Goal: Information Seeking & Learning: Learn about a topic

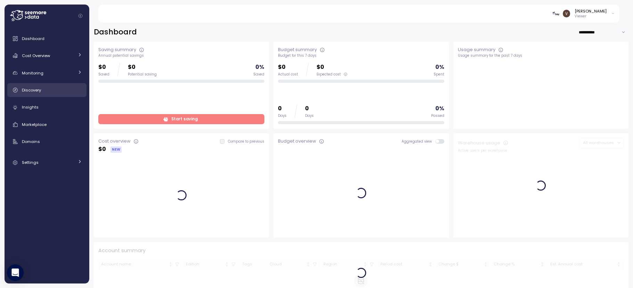
click at [39, 89] on span "Discovery" at bounding box center [31, 90] width 19 height 6
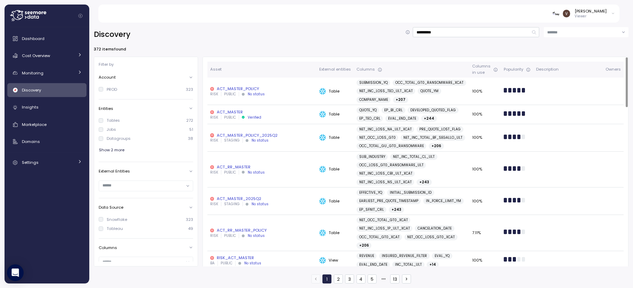
click at [261, 86] on div "ACT_MASTER_POLICY" at bounding box center [261, 89] width 103 height 6
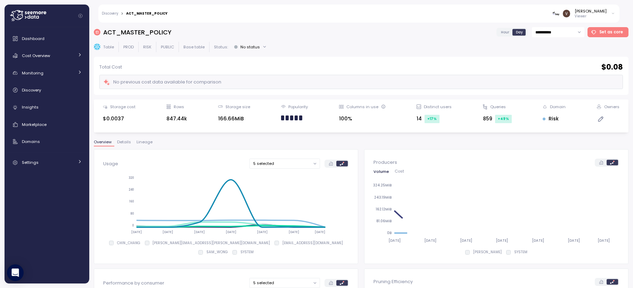
click at [141, 145] on button "Lineage" at bounding box center [145, 143] width 22 height 6
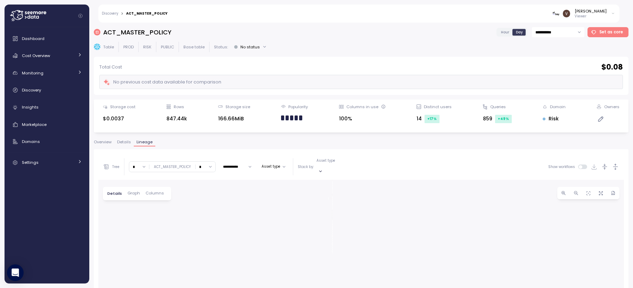
drag, startPoint x: 361, startPoint y: 215, endPoint x: 355, endPoint y: 163, distance: 52.1
click at [355, 163] on div "**********" at bounding box center [360, 283] width 525 height 260
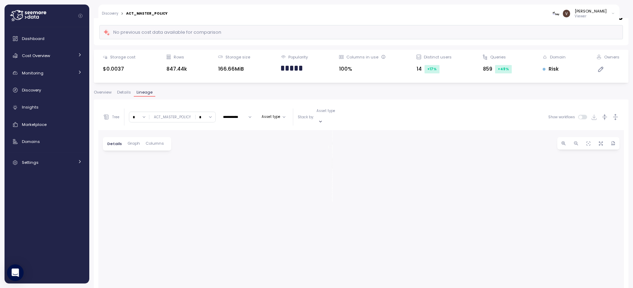
scroll to position [45, 0]
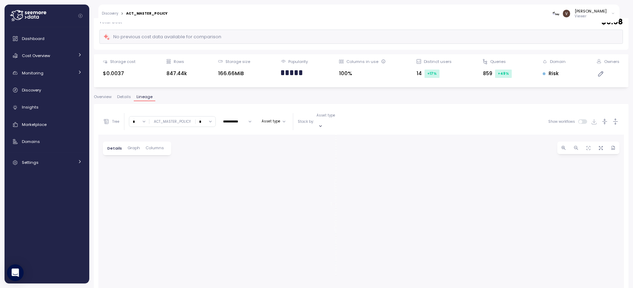
drag, startPoint x: 324, startPoint y: 170, endPoint x: 325, endPoint y: 217, distance: 47.2
click at [325, 217] on div "0 0 0 0 0 0 0 0 0 0 0 0 0 0 0 0 0 0 0 0 0 0 0 0 0 0 0 0 0 0 0 0 0 0 0 0 0 0 0 0…" at bounding box center [360, 251] width 525 height 234
drag, startPoint x: 328, startPoint y: 186, endPoint x: 155, endPoint y: 208, distance: 175.3
click at [155, 208] on div "0 0 0 0 0 0 0 0 0 0 0 0 0 0 0 0 0 0 0 0 0 0 0 0 0 0 0 0 0 0 0 0 0 0 0 0 0 0 0 0…" at bounding box center [360, 251] width 525 height 234
click at [268, 119] on button "Asset type" at bounding box center [274, 121] width 30 height 8
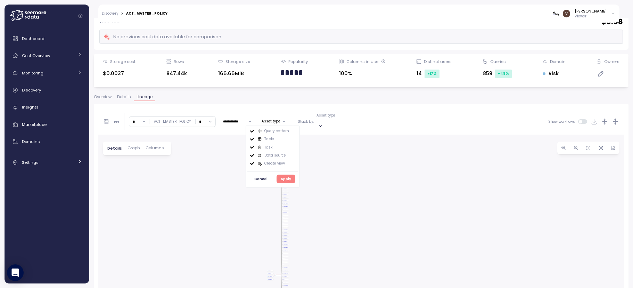
click at [316, 118] on p "Asset type" at bounding box center [325, 115] width 19 height 5
click at [280, 118] on button "Asset type" at bounding box center [274, 121] width 30 height 8
click at [146, 118] on input "*" at bounding box center [139, 121] width 20 height 10
click at [138, 159] on div "2" at bounding box center [139, 160] width 17 height 9
type input "*"
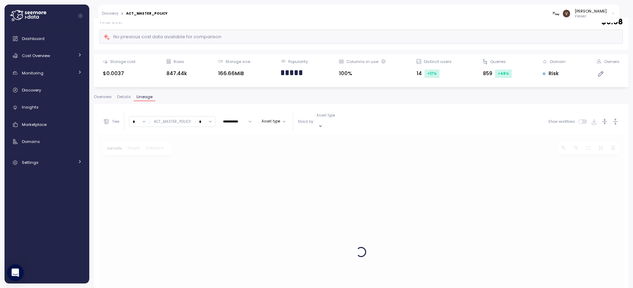
click at [207, 117] on input "*" at bounding box center [205, 121] width 20 height 10
click at [202, 163] on div "2" at bounding box center [204, 160] width 17 height 9
type input "*"
click at [157, 146] on span "Columns" at bounding box center [154, 148] width 18 height 4
click at [196, 146] on div at bounding box center [226, 148] width 104 height 10
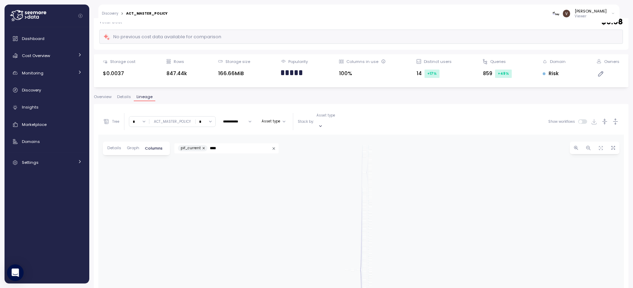
click at [224, 145] on input "****" at bounding box center [239, 148] width 59 height 6
type input "*"
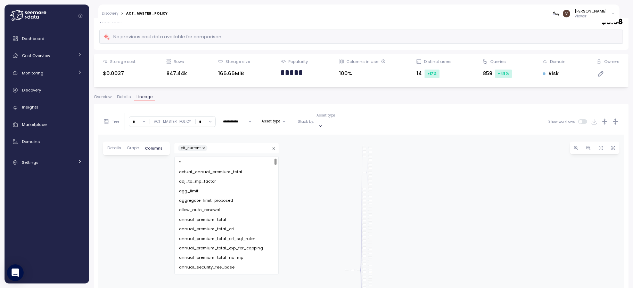
click at [134, 188] on div "Query pattern act_master_policy Job RISK PUBLIC Table ACT_MASTER_POLICY RISK PU…" at bounding box center [360, 251] width 525 height 234
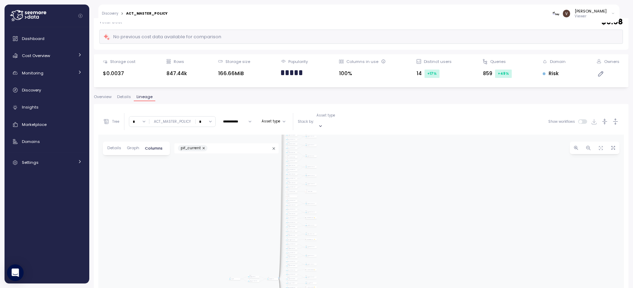
drag, startPoint x: 360, startPoint y: 255, endPoint x: 425, endPoint y: 148, distance: 125.2
click at [425, 148] on div "Query pattern act_master_policy Job RISK PUBLIC Table ACT_MASTER_POLICY RISK PU…" at bounding box center [360, 251] width 525 height 234
drag, startPoint x: 395, startPoint y: 217, endPoint x: 422, endPoint y: 170, distance: 54.0
click at [439, 155] on div "Query pattern act_master_policy Job RISK PUBLIC Table ACT_MASTER_POLICY RISK PU…" at bounding box center [360, 251] width 525 height 234
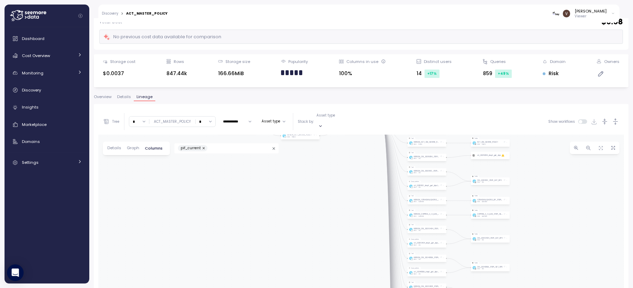
drag, startPoint x: 375, startPoint y: 201, endPoint x: 360, endPoint y: 251, distance: 52.1
click at [360, 251] on div "Query pattern act_master_policy Job RISK PUBLIC Table ACT_MASTER_POLICY RISK PU…" at bounding box center [360, 251] width 525 height 234
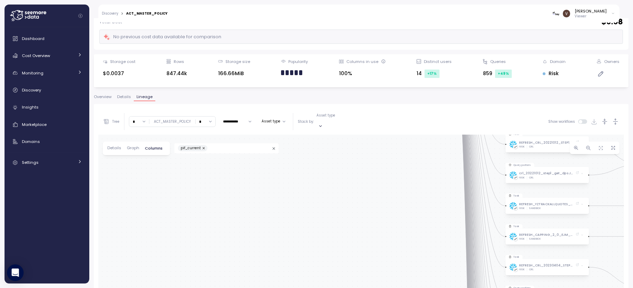
drag, startPoint x: 378, startPoint y: 172, endPoint x: 343, endPoint y: 275, distance: 108.6
click at [348, 286] on div "Query pattern act_master_policy Job RISK PUBLIC Table ACT_MASTER_POLICY RISK PU…" at bounding box center [360, 251] width 525 height 234
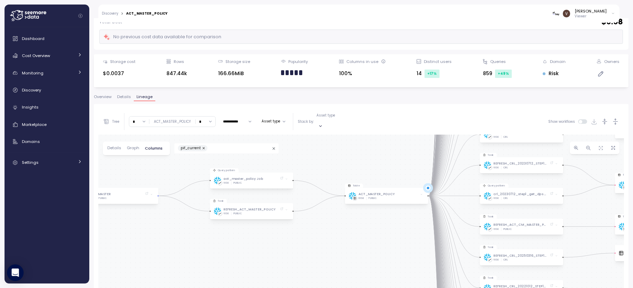
drag, startPoint x: 347, startPoint y: 242, endPoint x: 359, endPoint y: 257, distance: 19.3
click at [350, 259] on div "Query pattern act_master_policy Job RISK PUBLIC Table ACT_MASTER_POLICY RISK PU…" at bounding box center [360, 251] width 525 height 234
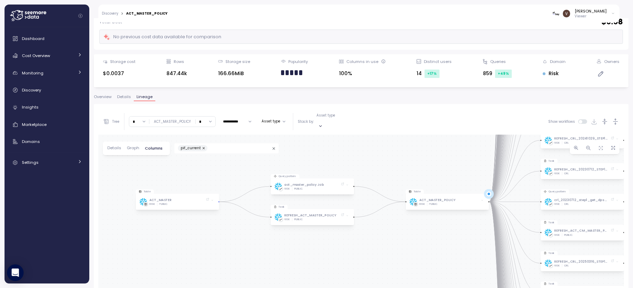
drag, startPoint x: 349, startPoint y: 242, endPoint x: 407, endPoint y: 231, distance: 58.3
click at [407, 231] on div "Query pattern act_master_policy Job RISK PUBLIC Table ACT_MASTER_POLICY RISK PU…" at bounding box center [360, 251] width 525 height 234
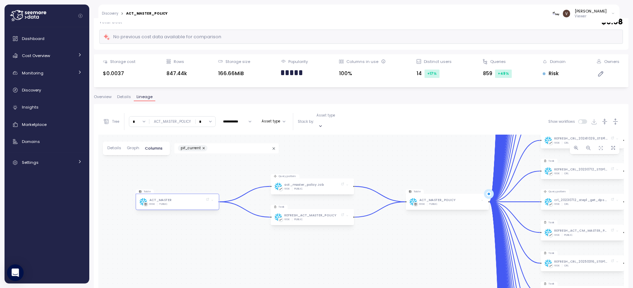
click at [187, 202] on div "RISK PUBLIC" at bounding box center [179, 203] width 60 height 3
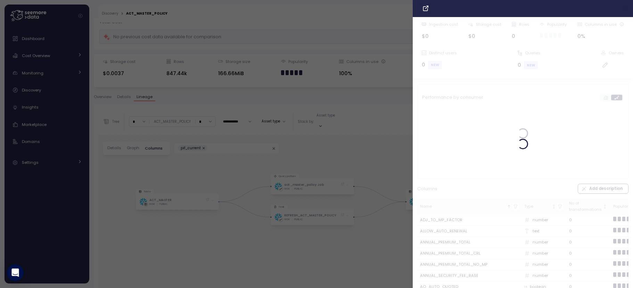
click at [623, 8] on icon "button" at bounding box center [626, 9] width 6 height 6
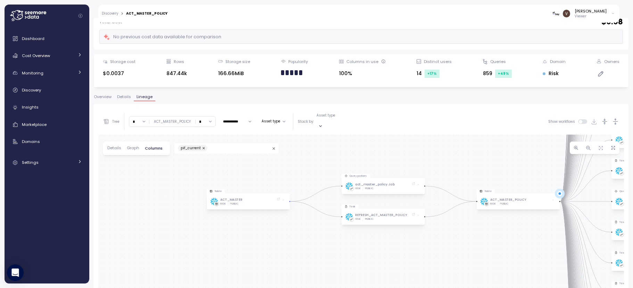
drag, startPoint x: 213, startPoint y: 238, endPoint x: 299, endPoint y: 238, distance: 86.8
click at [299, 238] on div "Query pattern act_master_policy Job RISK PUBLIC Table ACT_MASTER_POLICY RISK PU…" at bounding box center [360, 251] width 525 height 234
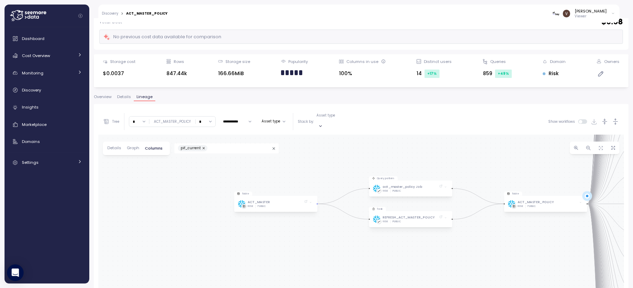
click at [146, 121] on input "*" at bounding box center [139, 121] width 20 height 10
click at [142, 181] on div "4" at bounding box center [139, 179] width 17 height 9
type input "*"
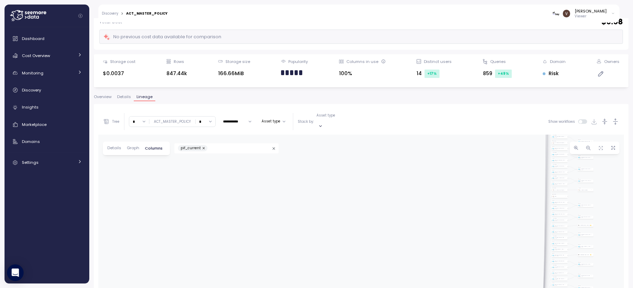
drag, startPoint x: 446, startPoint y: 201, endPoint x: 393, endPoint y: 98, distance: 115.5
click at [393, 98] on div "**********" at bounding box center [361, 234] width 534 height 278
drag, startPoint x: 441, startPoint y: 231, endPoint x: 412, endPoint y: 141, distance: 95.1
click at [414, 144] on div "Query pattern act_master_policy Job RISK PUBLIC Table ACT_MASTER_POLICY RISK PU…" at bounding box center [360, 251] width 525 height 234
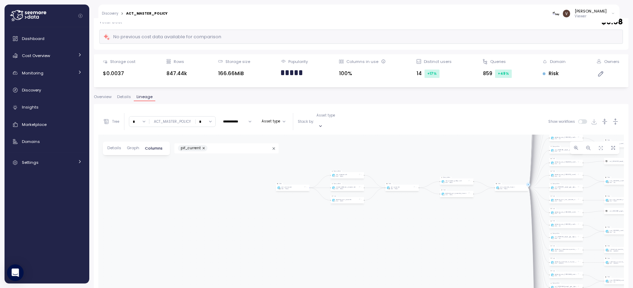
drag, startPoint x: 435, startPoint y: 177, endPoint x: 400, endPoint y: 255, distance: 85.4
click at [400, 256] on div "Query pattern act_master_policy Job RISK PUBLIC Table ACT_MASTER_POLICY RISK PU…" at bounding box center [360, 251] width 525 height 234
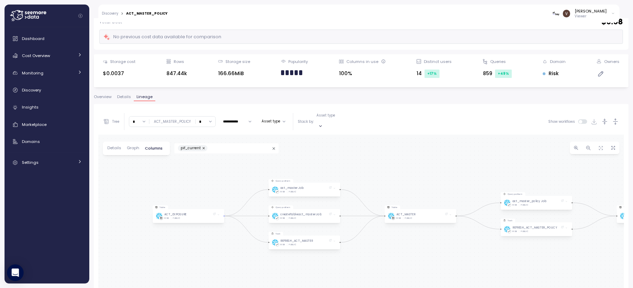
drag, startPoint x: 417, startPoint y: 249, endPoint x: 418, endPoint y: 261, distance: 11.5
click at [418, 261] on div "Query pattern act_master_policy Job RISK PUBLIC Table ACT_MASTER_POLICY RISK PU…" at bounding box center [360, 251] width 525 height 234
click at [173, 119] on div "ACT_MASTER_POLICY" at bounding box center [172, 121] width 37 height 5
click at [185, 120] on div "ACT_MASTER_POLICY" at bounding box center [172, 121] width 37 height 5
click at [191, 119] on div "ACT_MASTER_POLICY" at bounding box center [172, 121] width 47 height 5
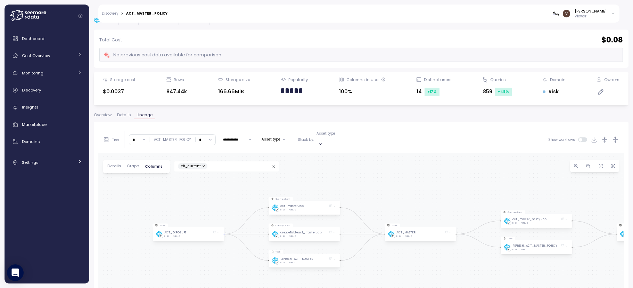
scroll to position [0, 0]
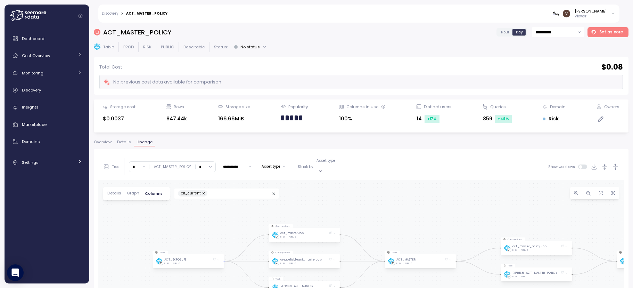
click at [105, 14] on link "Discovery" at bounding box center [110, 13] width 16 height 3
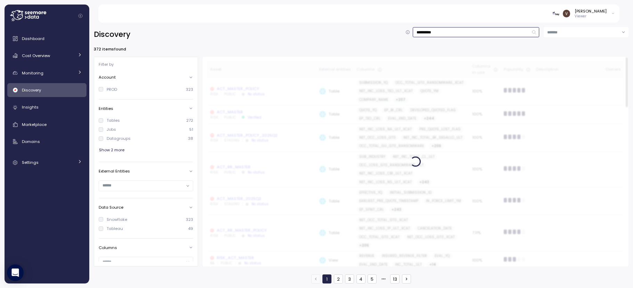
click at [455, 27] on input "**********" at bounding box center [476, 32] width 126 height 10
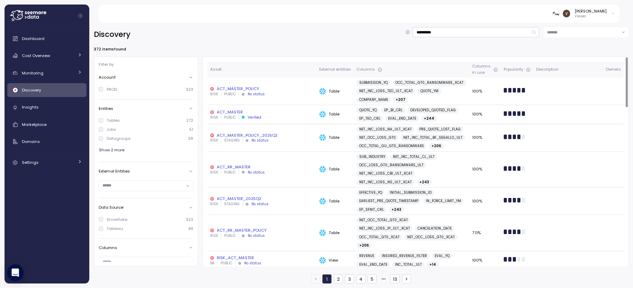
click at [236, 113] on div "ACT_MASTER" at bounding box center [261, 112] width 103 height 6
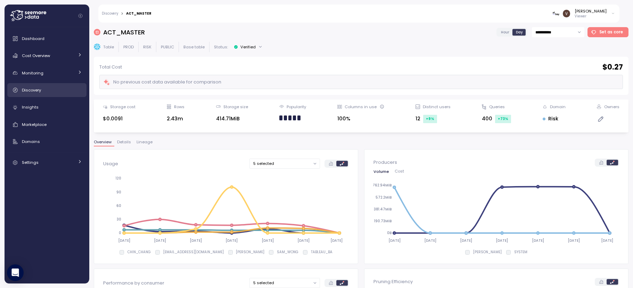
click at [44, 94] on link "Discovery" at bounding box center [46, 90] width 79 height 14
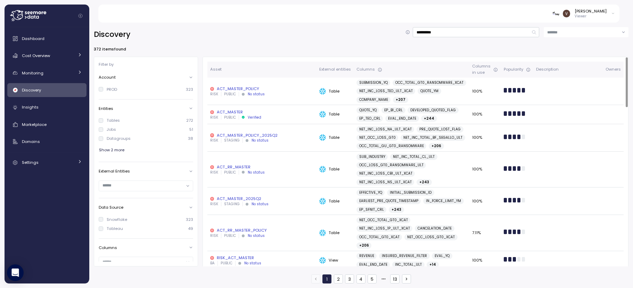
click at [235, 111] on div "ACT_MASTER" at bounding box center [261, 112] width 103 height 6
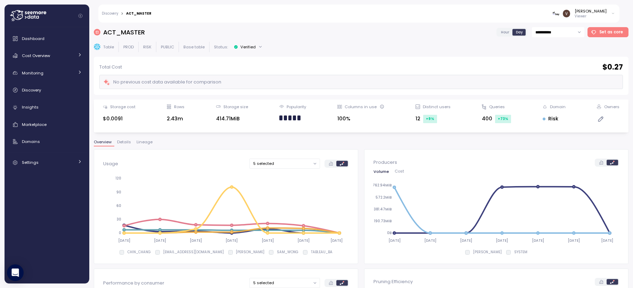
click at [141, 140] on span "Lineage" at bounding box center [144, 142] width 16 height 4
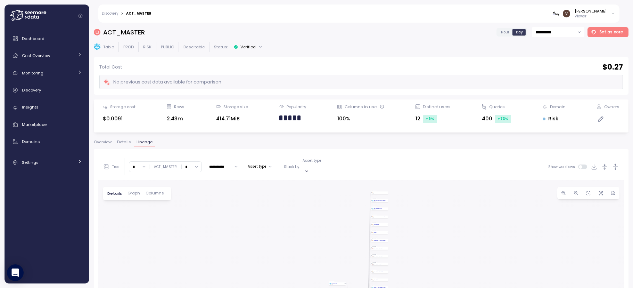
click at [155, 191] on span "Columns" at bounding box center [154, 193] width 18 height 4
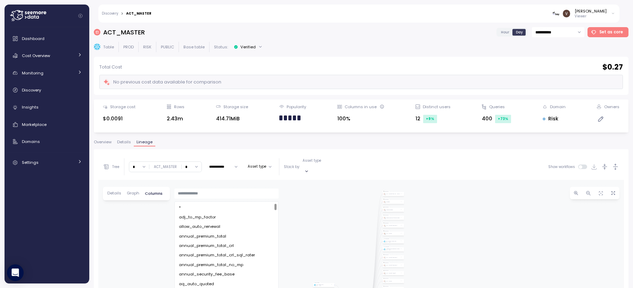
click at [193, 190] on input "text" at bounding box center [227, 193] width 98 height 6
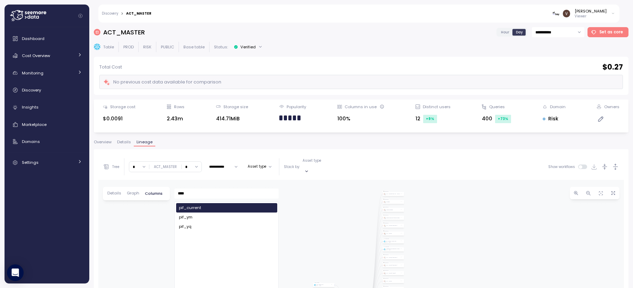
click at [209, 205] on div "pif_current" at bounding box center [226, 208] width 95 height 6
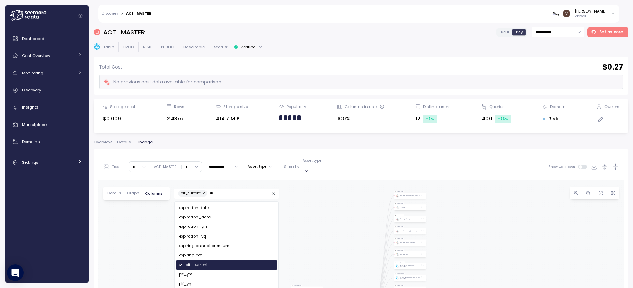
type input "*"
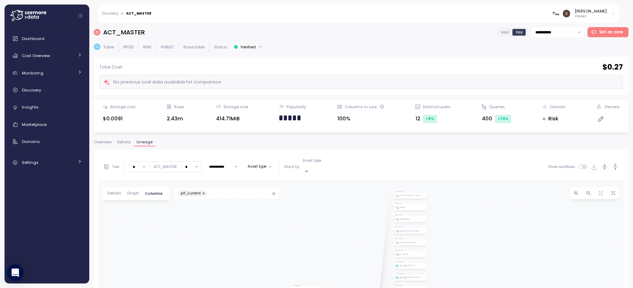
click at [146, 166] on input "*" at bounding box center [139, 166] width 20 height 10
click at [141, 204] on div "2" at bounding box center [139, 205] width 17 height 9
type input "*"
click at [193, 165] on input "*" at bounding box center [192, 166] width 20 height 10
click at [188, 186] on div "0" at bounding box center [190, 186] width 17 height 9
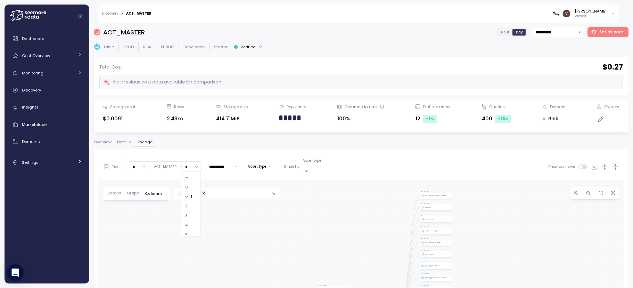
type input "*"
drag, startPoint x: 487, startPoint y: 193, endPoint x: 489, endPoint y: 180, distance: 13.3
click at [144, 161] on input "*" at bounding box center [139, 166] width 20 height 10
click at [140, 225] on div "4" at bounding box center [139, 224] width 17 height 9
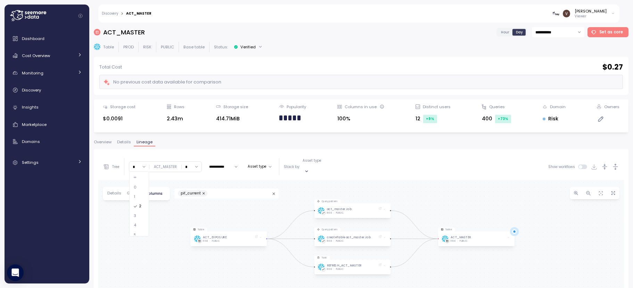
type input "*"
drag, startPoint x: 404, startPoint y: 243, endPoint x: 437, endPoint y: 186, distance: 65.7
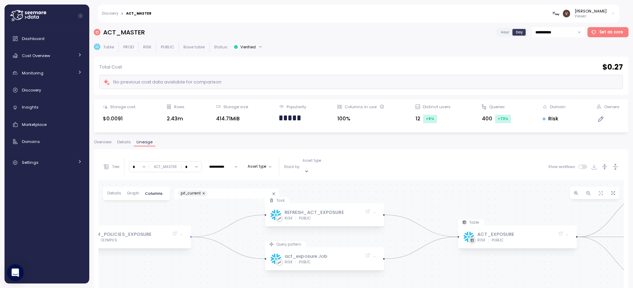
drag, startPoint x: 237, startPoint y: 253, endPoint x: 205, endPoint y: 264, distance: 34.3
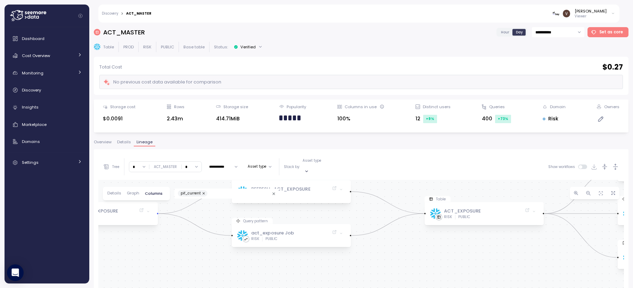
drag, startPoint x: 508, startPoint y: 264, endPoint x: 472, endPoint y: 243, distance: 41.0
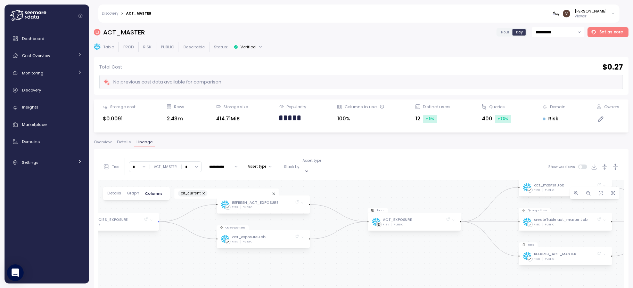
drag, startPoint x: 452, startPoint y: 257, endPoint x: 391, endPoint y: 255, distance: 61.5
drag, startPoint x: 396, startPoint y: 256, endPoint x: 347, endPoint y: 253, distance: 49.0
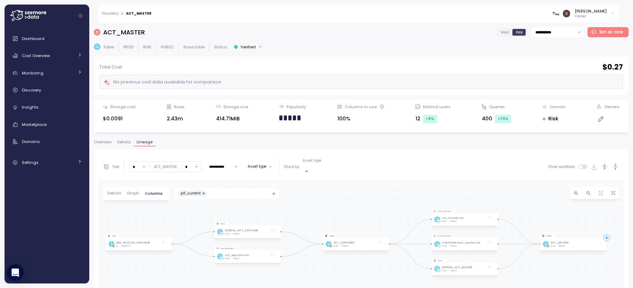
drag, startPoint x: 339, startPoint y: 198, endPoint x: 341, endPoint y: 206, distance: 8.5
click at [170, 164] on div "ACT_MASTER" at bounding box center [165, 166] width 23 height 5
click at [40, 90] on span "Discovery" at bounding box center [31, 90] width 19 height 6
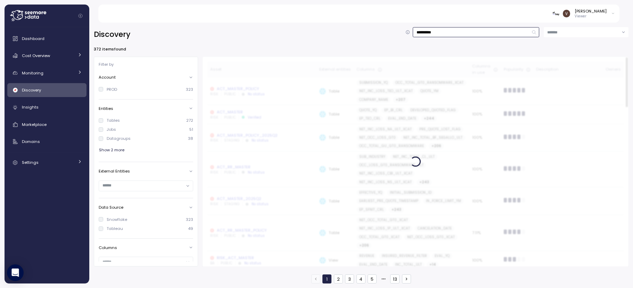
click at [454, 35] on input "**********" at bounding box center [476, 32] width 126 height 10
drag, startPoint x: 440, startPoint y: 32, endPoint x: 377, endPoint y: 33, distance: 62.2
click at [377, 33] on div "**********" at bounding box center [361, 34] width 534 height 15
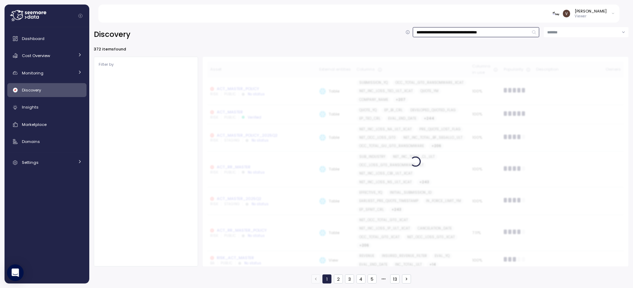
click at [459, 34] on input "**********" at bounding box center [476, 32] width 126 height 10
click at [442, 33] on input "**********" at bounding box center [476, 32] width 126 height 10
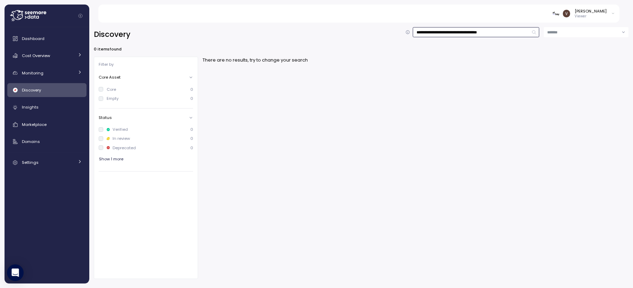
drag, startPoint x: 442, startPoint y: 31, endPoint x: 361, endPoint y: 31, distance: 81.3
click at [361, 31] on div "**********" at bounding box center [361, 34] width 534 height 15
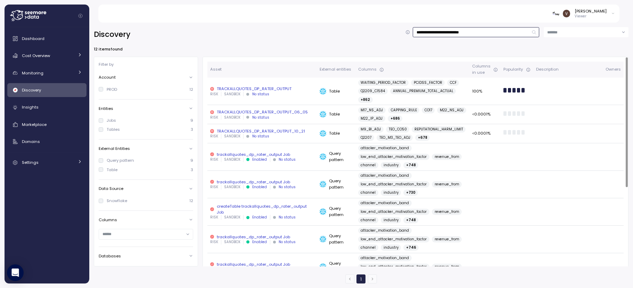
type input "**********"
click at [286, 90] on div "TRACKALLQUOTES_DP_RATER_OUTPUT" at bounding box center [262, 89] width 104 height 6
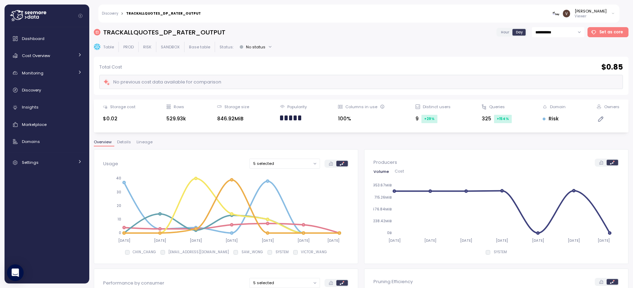
click at [144, 143] on span "Lineage" at bounding box center [144, 142] width 16 height 4
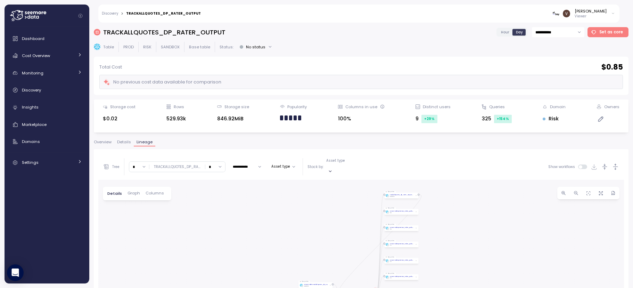
click at [158, 191] on span "Columns" at bounding box center [154, 193] width 18 height 4
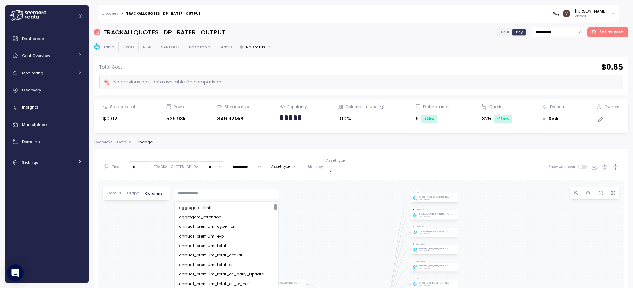
click at [211, 190] on input "text" at bounding box center [227, 193] width 98 height 6
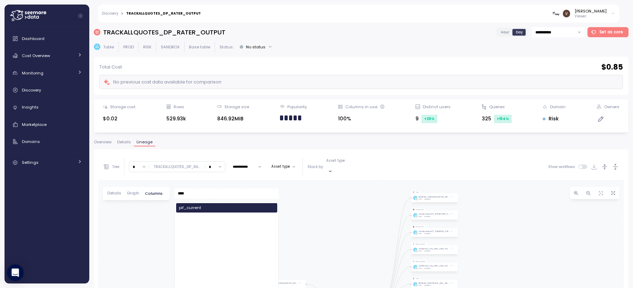
click at [203, 205] on div "pif_current" at bounding box center [226, 207] width 101 height 9
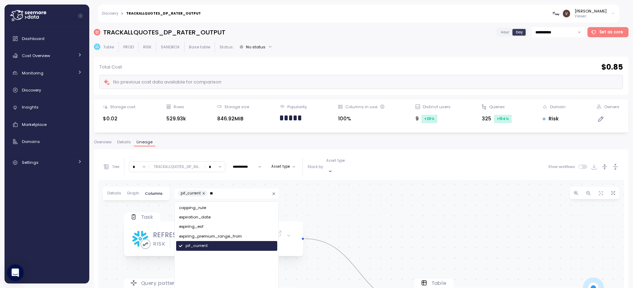
type input "*"
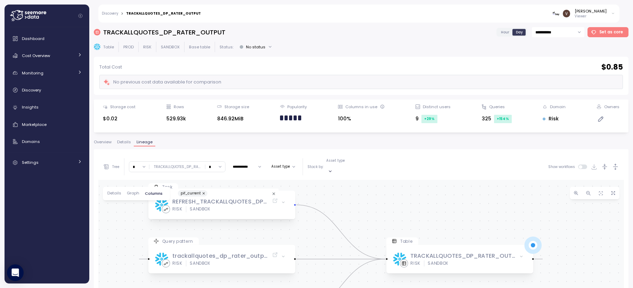
drag, startPoint x: 453, startPoint y: 236, endPoint x: 427, endPoint y: 207, distance: 38.9
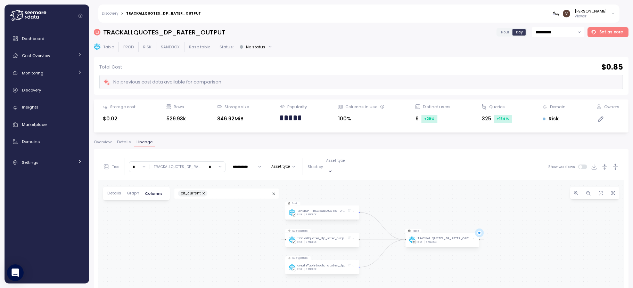
click at [144, 163] on input "*" at bounding box center [139, 166] width 20 height 10
click at [138, 222] on div "4" at bounding box center [139, 224] width 17 height 9
drag, startPoint x: 442, startPoint y: 235, endPoint x: 421, endPoint y: 174, distance: 63.9
drag, startPoint x: 334, startPoint y: 218, endPoint x: 378, endPoint y: 202, distance: 46.8
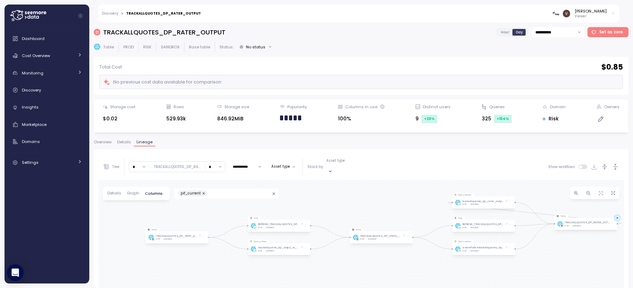
click at [145, 161] on input "*" at bounding box center [139, 166] width 20 height 10
click at [141, 218] on div "6" at bounding box center [139, 218] width 17 height 9
type input "*"
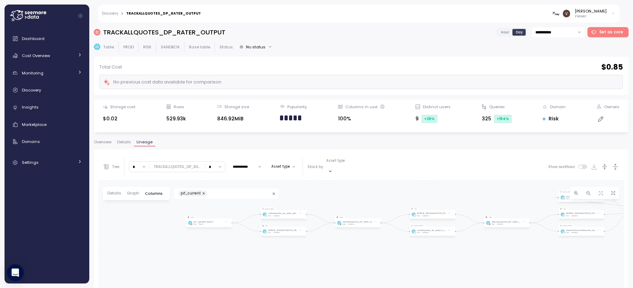
drag, startPoint x: 278, startPoint y: 246, endPoint x: 388, endPoint y: 173, distance: 131.5
drag, startPoint x: 268, startPoint y: 246, endPoint x: 310, endPoint y: 315, distance: 80.9
click at [310, 287] on html "**********" at bounding box center [316, 144] width 633 height 288
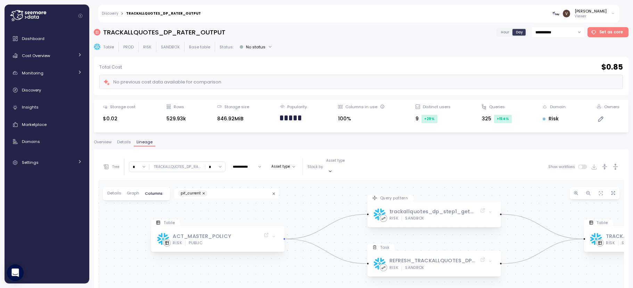
drag, startPoint x: 223, startPoint y: 245, endPoint x: 275, endPoint y: 275, distance: 60.4
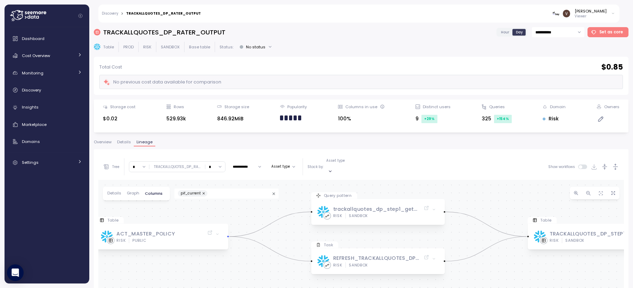
drag, startPoint x: 303, startPoint y: 266, endPoint x: 247, endPoint y: 264, distance: 56.3
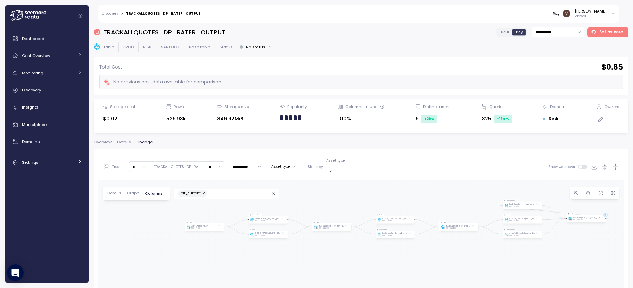
drag, startPoint x: 492, startPoint y: 267, endPoint x: 359, endPoint y: 233, distance: 137.4
drag, startPoint x: 355, startPoint y: 244, endPoint x: 318, endPoint y: 257, distance: 39.0
drag, startPoint x: 289, startPoint y: 267, endPoint x: 327, endPoint y: 267, distance: 38.2
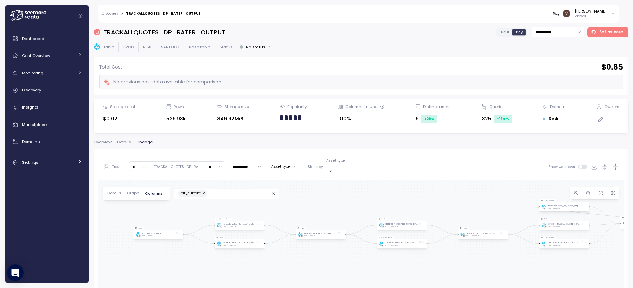
drag, startPoint x: 290, startPoint y: 259, endPoint x: 441, endPoint y: 281, distance: 152.6
drag, startPoint x: 511, startPoint y: 250, endPoint x: 362, endPoint y: 249, distance: 149.3
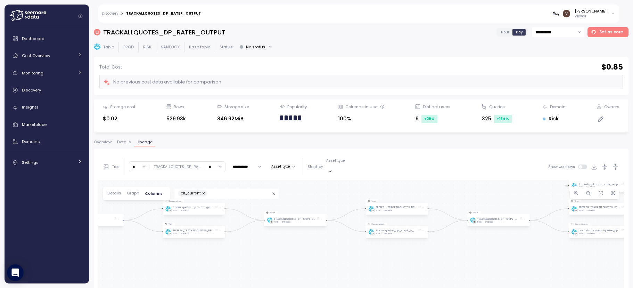
drag, startPoint x: 514, startPoint y: 249, endPoint x: 476, endPoint y: 249, distance: 38.2
drag, startPoint x: 488, startPoint y: 252, endPoint x: 439, endPoint y: 257, distance: 49.1
drag, startPoint x: 451, startPoint y: 248, endPoint x: 451, endPoint y: 253, distance: 5.2
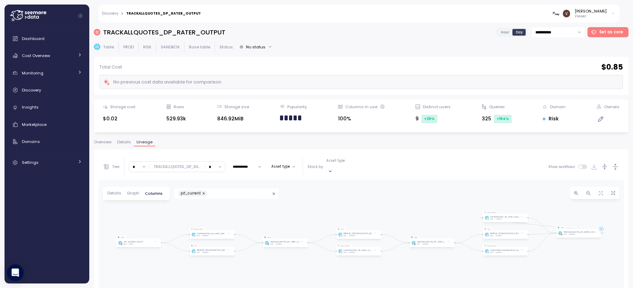
click at [197, 166] on div "* TRACKALLQUOTES_DP_RA ... *" at bounding box center [177, 166] width 97 height 11
click at [194, 164] on div "TRACKALLQUOTES_DP_RA ..." at bounding box center [177, 166] width 47 height 5
click at [69, 89] on div "Discovery" at bounding box center [52, 89] width 60 height 7
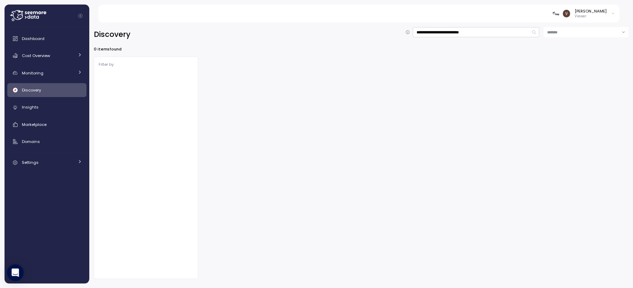
click at [494, 25] on div "**********" at bounding box center [360, 152] width 543 height 269
click at [483, 36] on input "**********" at bounding box center [476, 32] width 126 height 10
drag, startPoint x: 486, startPoint y: 33, endPoint x: 420, endPoint y: 32, distance: 66.7
click at [420, 32] on input "**********" at bounding box center [476, 32] width 126 height 10
type input "*"
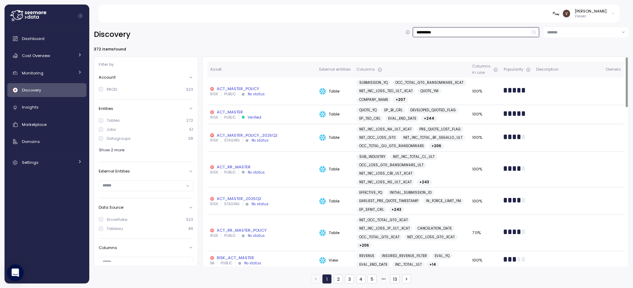
type input "**********"
click at [239, 113] on div "ACT_MASTER" at bounding box center [261, 112] width 103 height 6
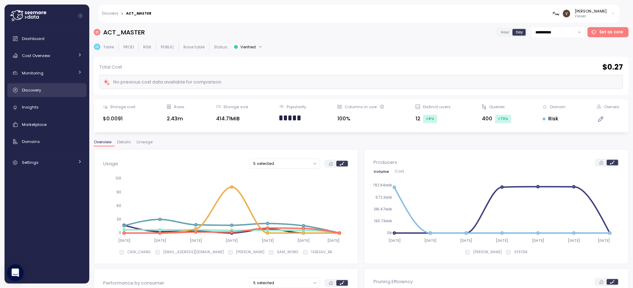
click at [45, 88] on div "Discovery" at bounding box center [52, 89] width 60 height 7
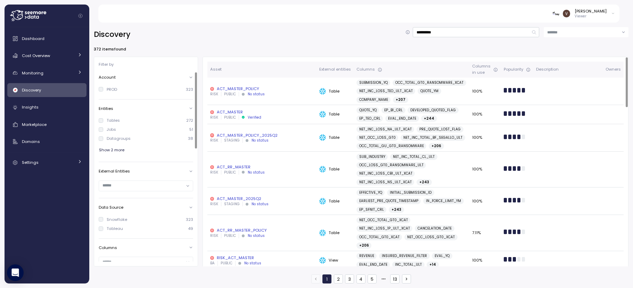
click at [239, 111] on div "ACT_MASTER" at bounding box center [261, 112] width 103 height 6
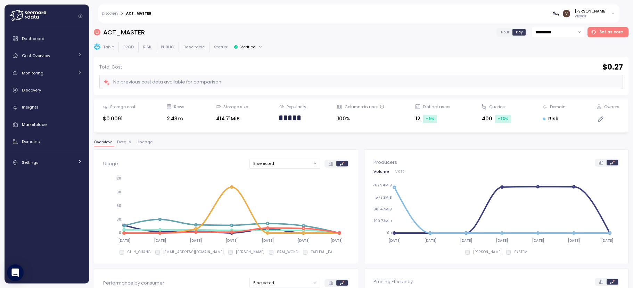
click at [138, 141] on span "Lineage" at bounding box center [144, 142] width 16 height 4
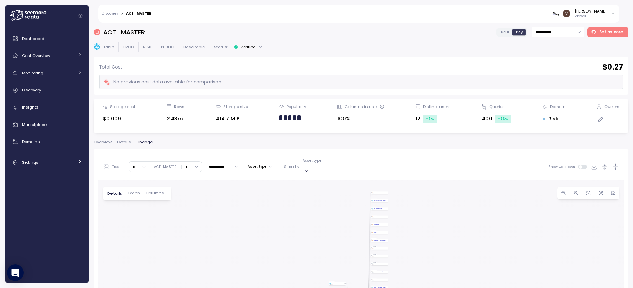
click at [198, 163] on input "*" at bounding box center [192, 166] width 20 height 10
click at [190, 186] on div "0" at bounding box center [190, 186] width 17 height 9
type input "*"
click at [139, 165] on input "*" at bounding box center [139, 166] width 20 height 10
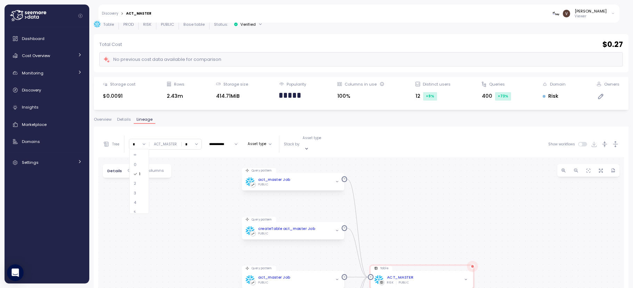
scroll to position [50, 0]
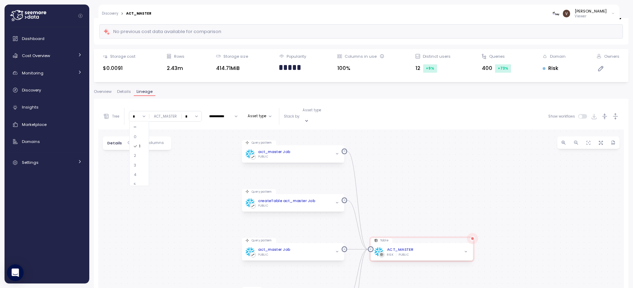
click at [140, 171] on div "4" at bounding box center [139, 174] width 17 height 9
type input "*"
click at [155, 141] on span "Columns" at bounding box center [154, 143] width 18 height 4
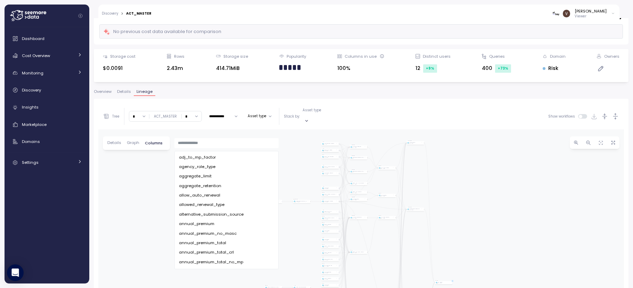
click at [193, 140] on input "text" at bounding box center [227, 143] width 98 height 6
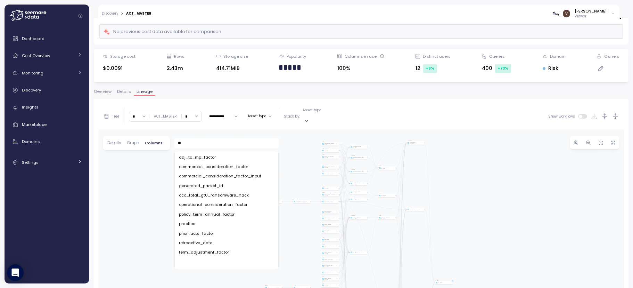
type input "*"
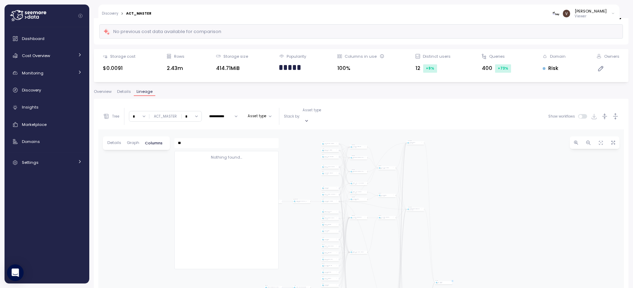
type input "*"
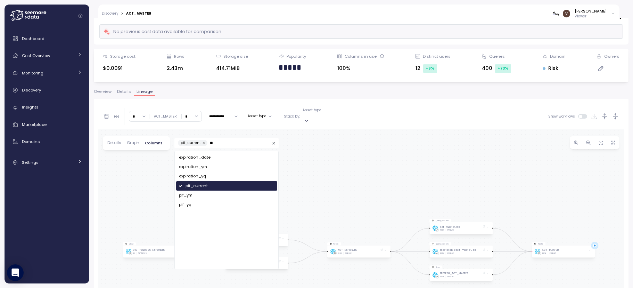
type input "*"
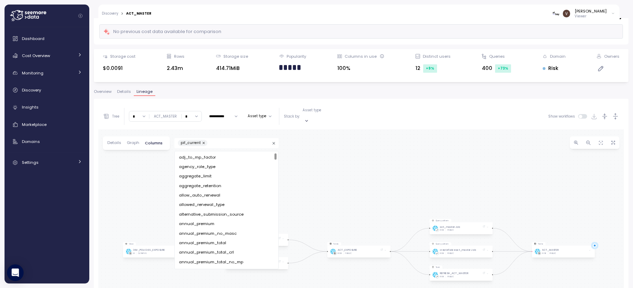
click at [126, 188] on div "Query pattern act_master Job RISK PUBLIC Table ACT_MASTER RISK PUBLIC Query pat…" at bounding box center [360, 246] width 525 height 234
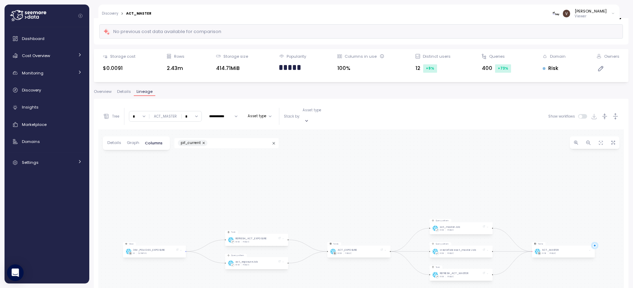
click at [145, 115] on input "*" at bounding box center [139, 116] width 20 height 10
click at [137, 135] on div "6" at bounding box center [139, 135] width 17 height 9
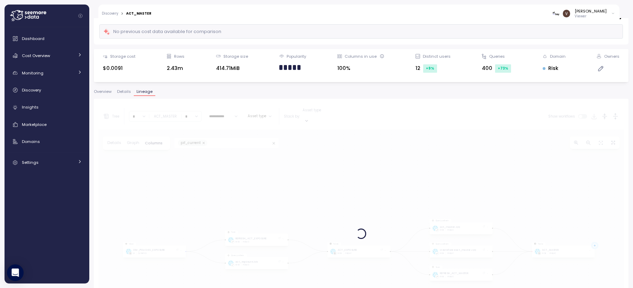
type input "*"
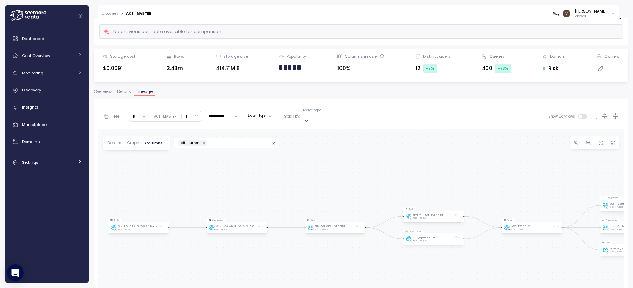
drag, startPoint x: 209, startPoint y: 205, endPoint x: 221, endPoint y: 170, distance: 36.3
click at [221, 170] on div "Query pattern act_master Job RISK PUBLIC Table ACT_MASTER RISK PUBLIC Query pat…" at bounding box center [360, 246] width 525 height 234
drag, startPoint x: 352, startPoint y: 181, endPoint x: 344, endPoint y: 165, distance: 17.7
click at [344, 165] on div "Query pattern act_master Job RISK PUBLIC Table ACT_MASTER RISK PUBLIC Query pat…" at bounding box center [360, 246] width 525 height 234
drag, startPoint x: 423, startPoint y: 233, endPoint x: 385, endPoint y: 238, distance: 38.5
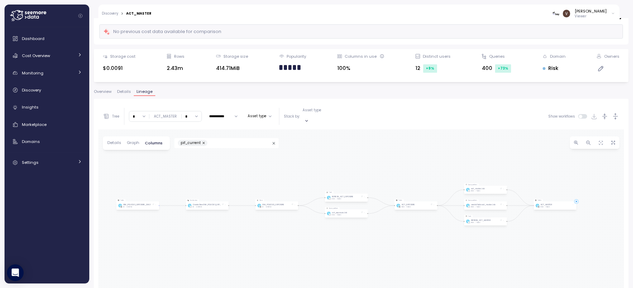
click at [385, 238] on div "Query pattern act_master Job RISK PUBLIC Table ACT_MASTER RISK PUBLIC Query pat…" at bounding box center [360, 246] width 525 height 234
click at [389, 238] on div "Query pattern act_master Job RISK PUBLIC Table ACT_MASTER RISK PUBLIC Query pat…" at bounding box center [360, 246] width 525 height 234
click at [276, 225] on div "Query pattern act_master Job RISK PUBLIC Table ACT_MASTER RISK PUBLIC Query pat…" at bounding box center [360, 246] width 525 height 234
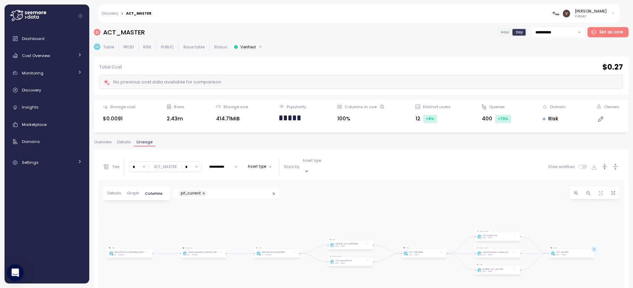
scroll to position [50, 0]
